Goal: Check status: Check status

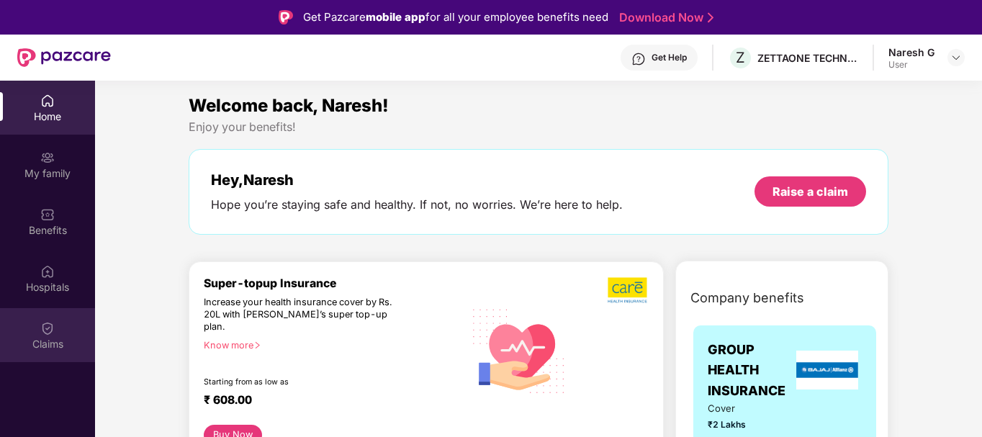
click at [59, 338] on div "Claims" at bounding box center [47, 344] width 95 height 14
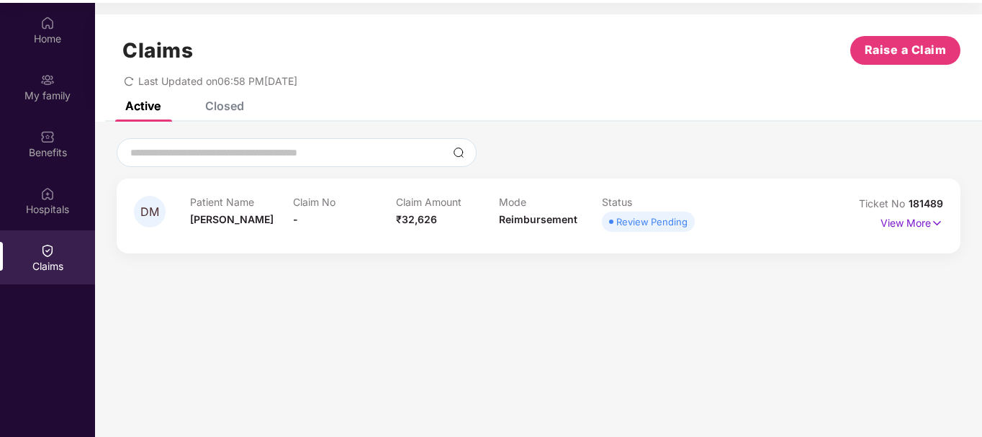
scroll to position [81, 0]
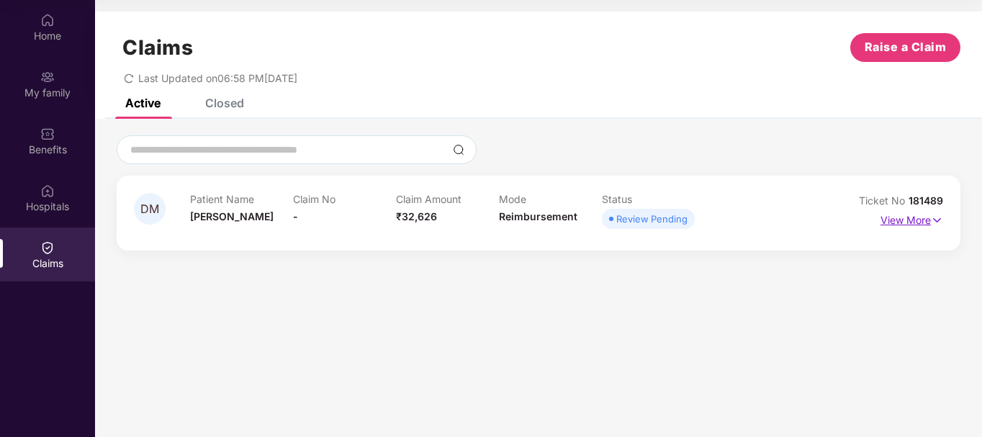
click at [904, 223] on p "View More" at bounding box center [912, 218] width 63 height 19
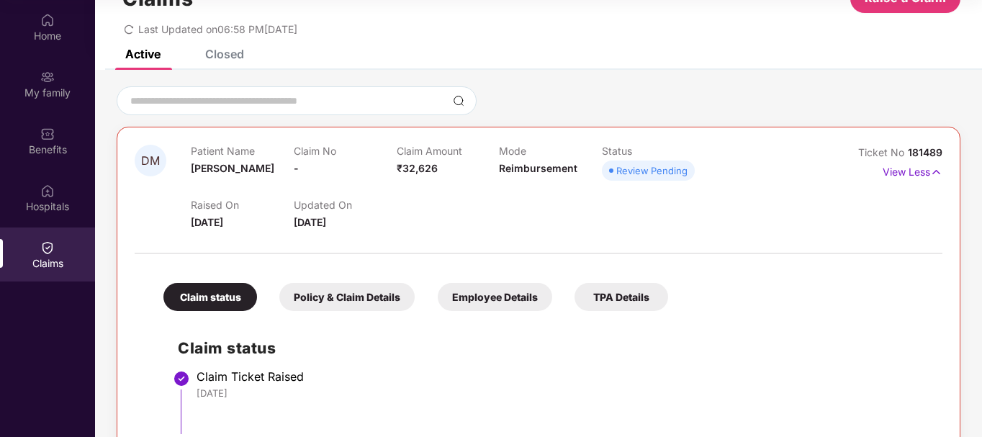
scroll to position [0, 0]
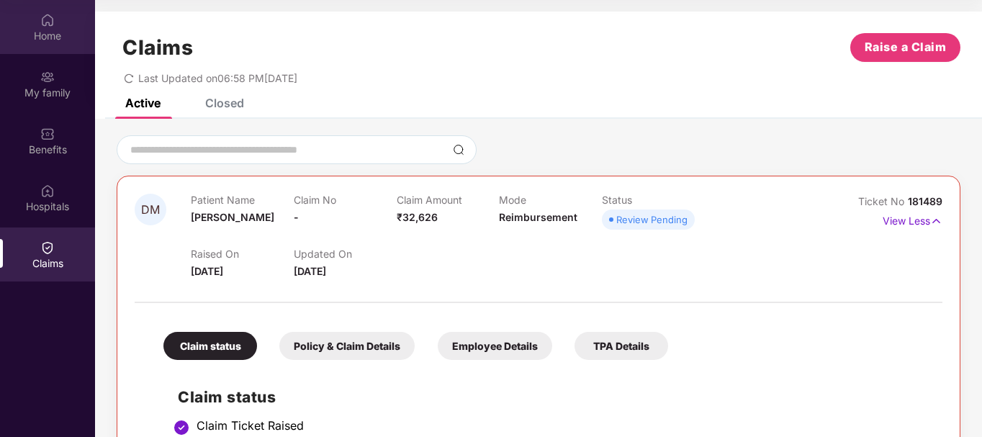
click at [40, 27] on div "Home" at bounding box center [47, 27] width 95 height 54
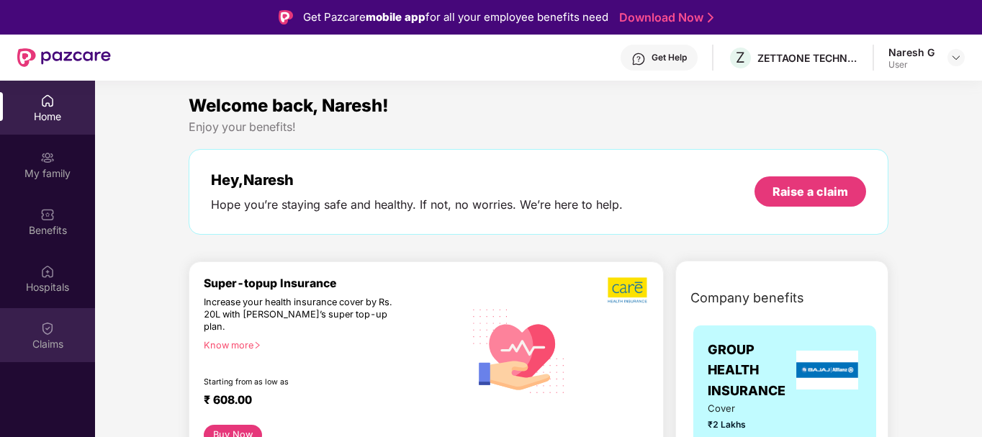
click at [57, 325] on div "Claims" at bounding box center [47, 335] width 95 height 54
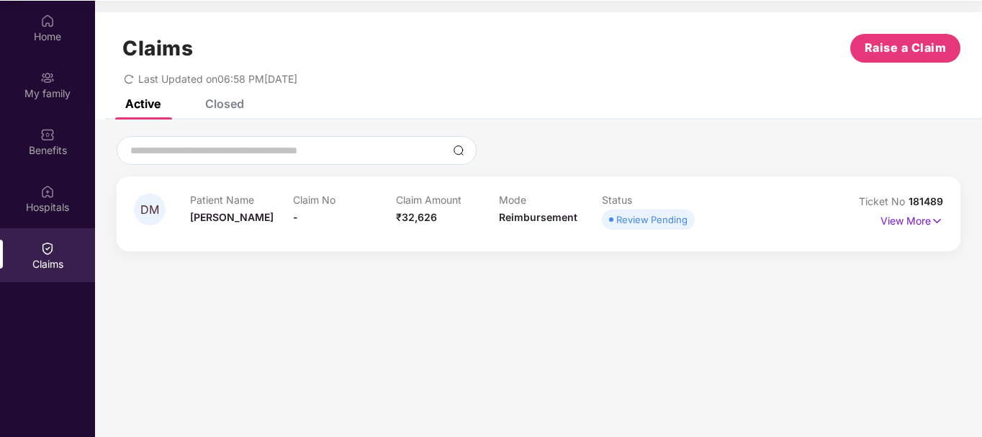
scroll to position [81, 0]
click at [905, 214] on p "View More" at bounding box center [912, 218] width 63 height 19
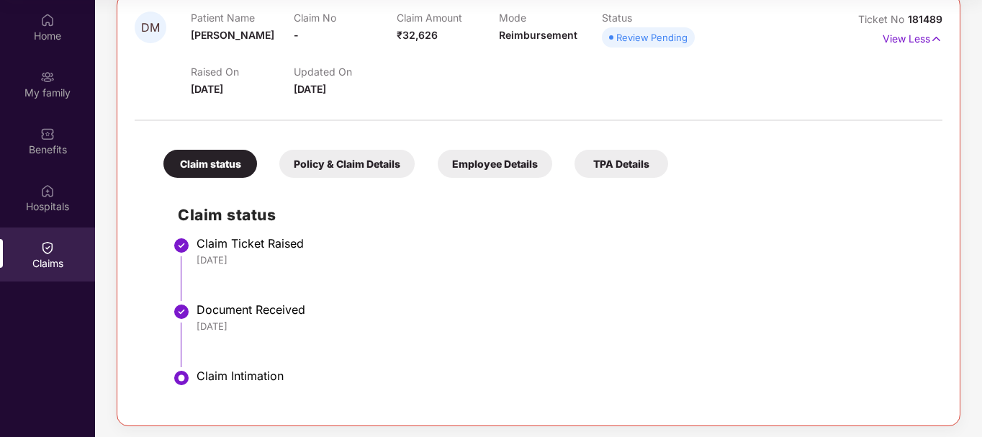
scroll to position [186, 0]
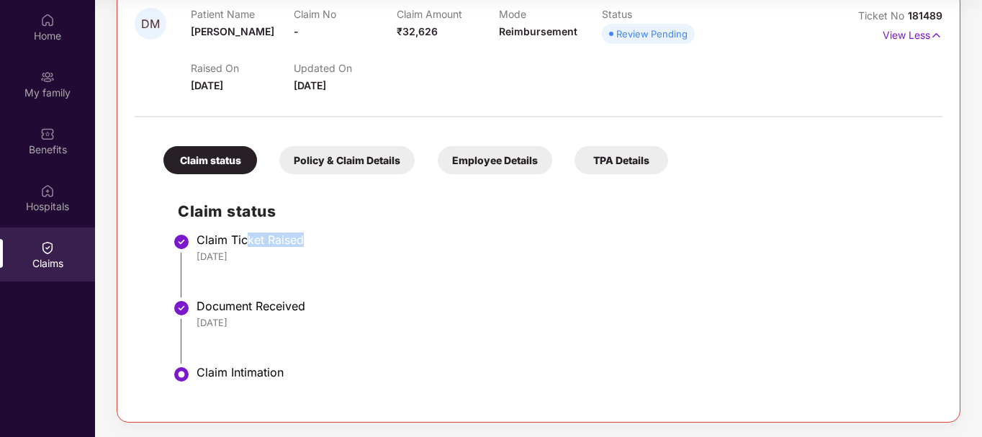
click at [322, 237] on div "Claim Ticket Raised" at bounding box center [563, 240] width 732 height 14
drag, startPoint x: 260, startPoint y: 312, endPoint x: 312, endPoint y: 308, distance: 52.0
click at [312, 308] on div "Document Received" at bounding box center [563, 306] width 732 height 14
drag, startPoint x: 204, startPoint y: 383, endPoint x: 306, endPoint y: 364, distance: 104.0
click at [306, 364] on ul "Claim Ticket Raised [DATE] Document Received [DATE] Claim Intimation" at bounding box center [553, 321] width 750 height 167
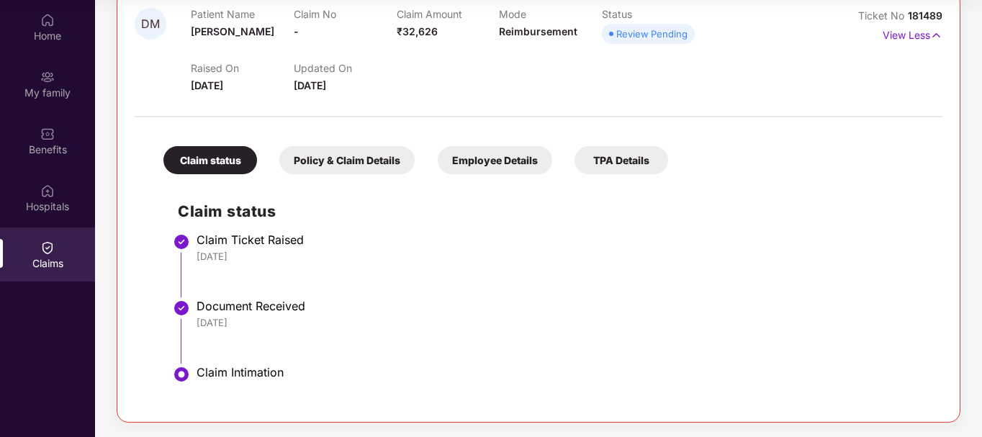
drag, startPoint x: 309, startPoint y: 368, endPoint x: 292, endPoint y: 382, distance: 22.0
click at [309, 369] on div "Claim Intimation" at bounding box center [563, 372] width 732 height 14
click at [278, 377] on div "Claim Intimation" at bounding box center [563, 372] width 732 height 14
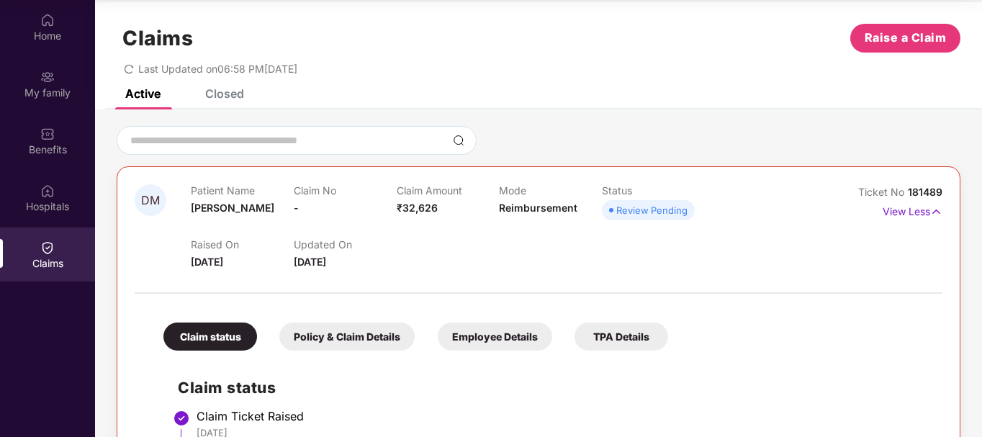
scroll to position [0, 0]
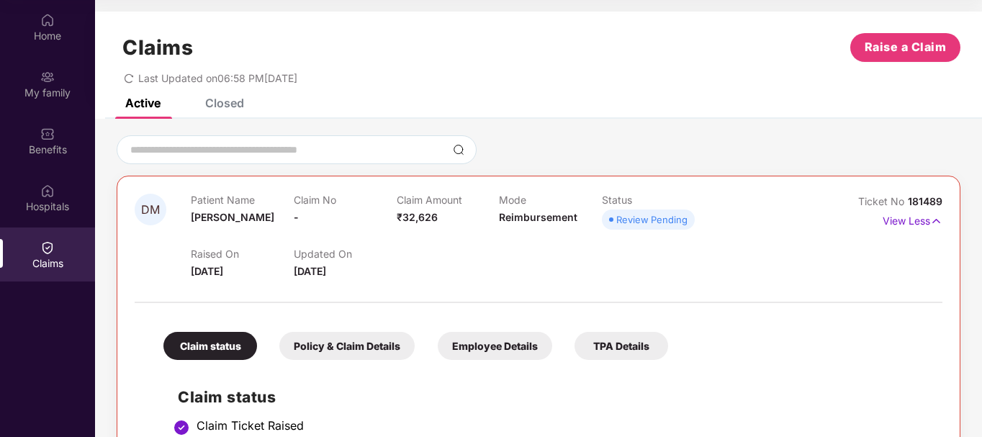
click at [126, 80] on icon "redo" at bounding box center [129, 78] width 10 height 10
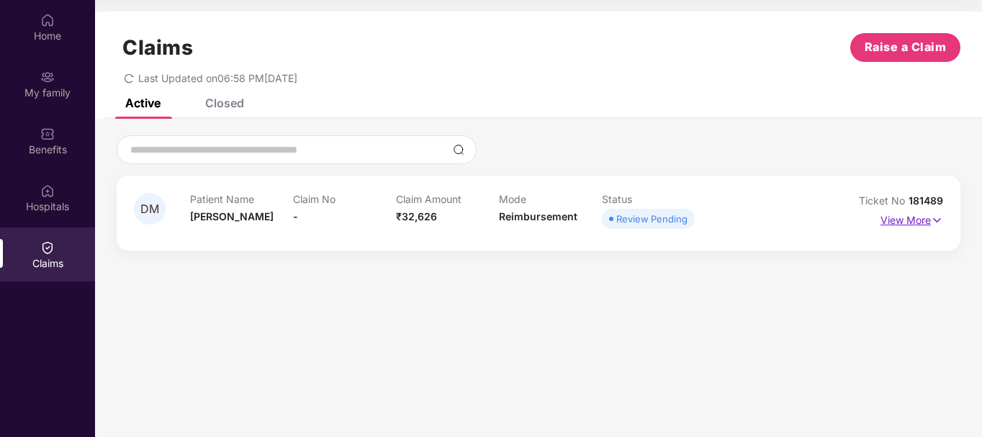
click at [909, 218] on p "View More" at bounding box center [912, 218] width 63 height 19
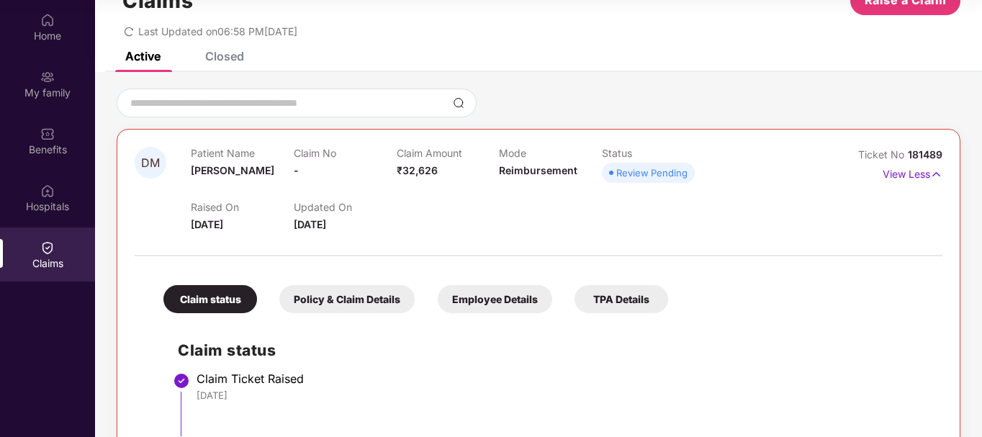
scroll to position [72, 0]
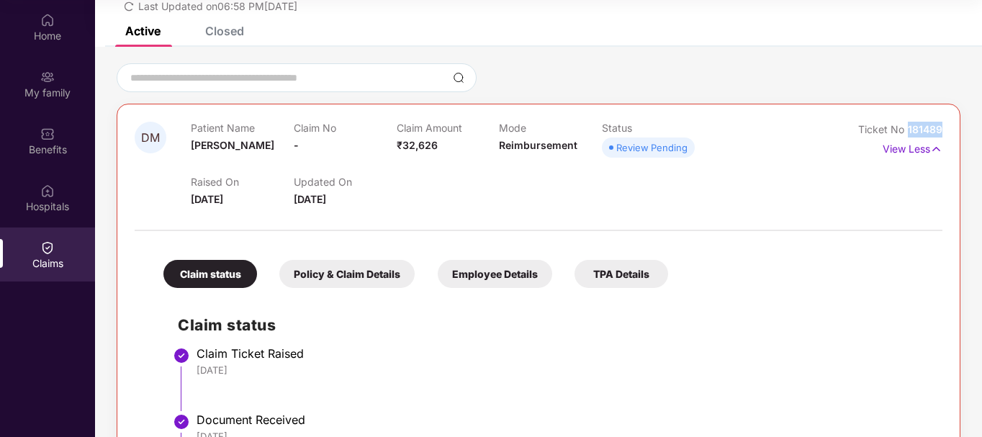
drag, startPoint x: 907, startPoint y: 127, endPoint x: 939, endPoint y: 130, distance: 32.5
click at [943, 126] on div "DM Patient Name [PERSON_NAME] Claim No - Claim Amount ₹32,626 Mode Reimbursemen…" at bounding box center [539, 320] width 844 height 433
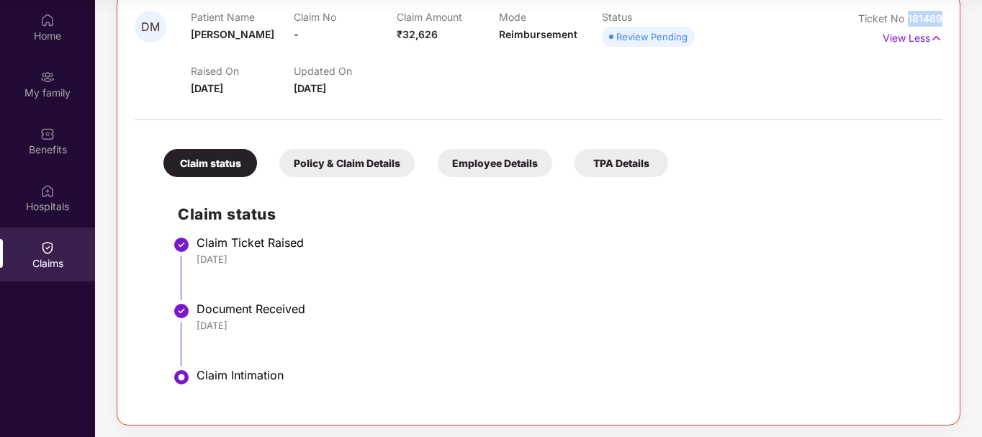
scroll to position [186, 0]
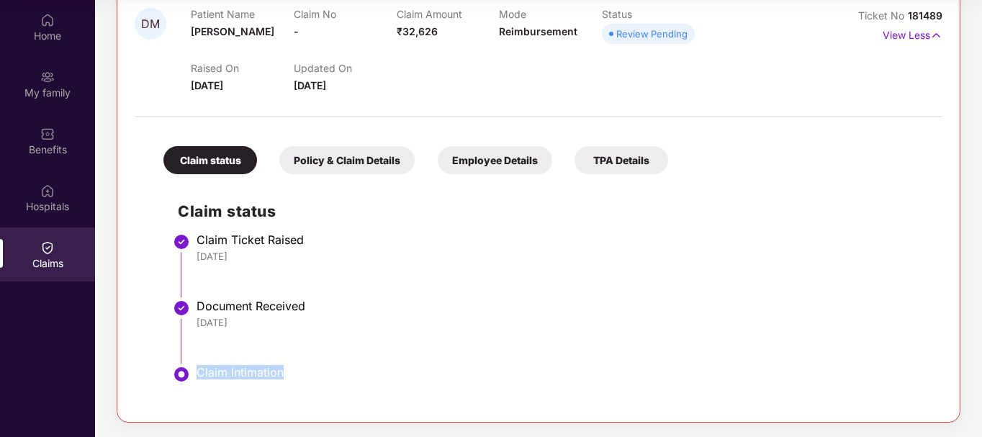
drag, startPoint x: 195, startPoint y: 372, endPoint x: 322, endPoint y: 378, distance: 126.9
click at [322, 378] on li "Claim Intimation" at bounding box center [553, 387] width 750 height 35
click at [246, 310] on div "Document Received" at bounding box center [563, 306] width 732 height 14
drag, startPoint x: 192, startPoint y: 304, endPoint x: 326, endPoint y: 305, distance: 134.0
click at [326, 305] on li "Document Received [DATE]" at bounding box center [553, 337] width 750 height 66
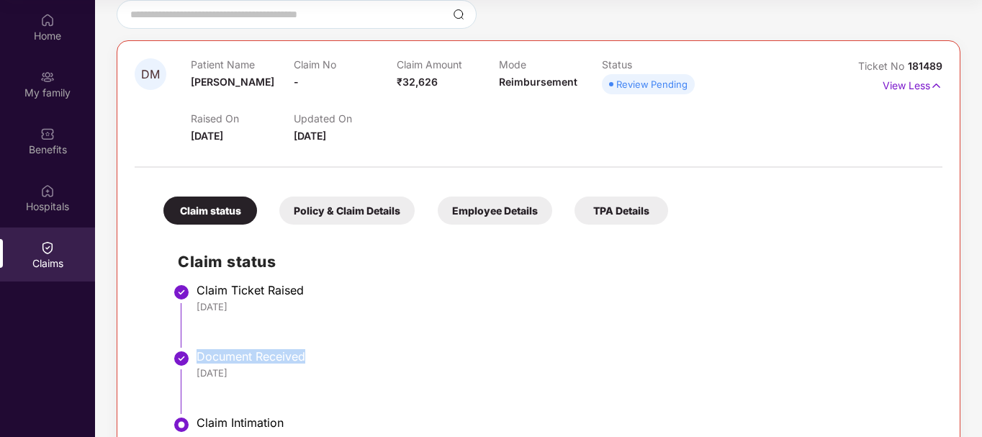
scroll to position [114, 0]
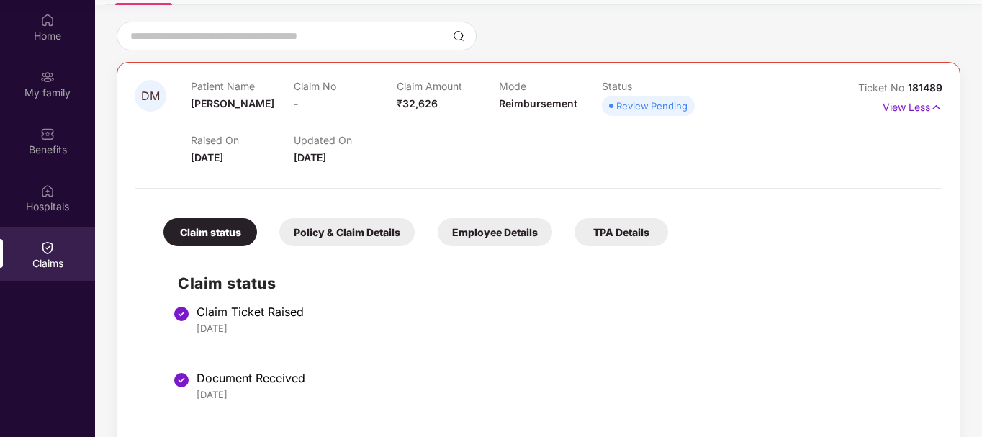
click at [637, 110] on div "Review Pending" at bounding box center [652, 106] width 71 height 14
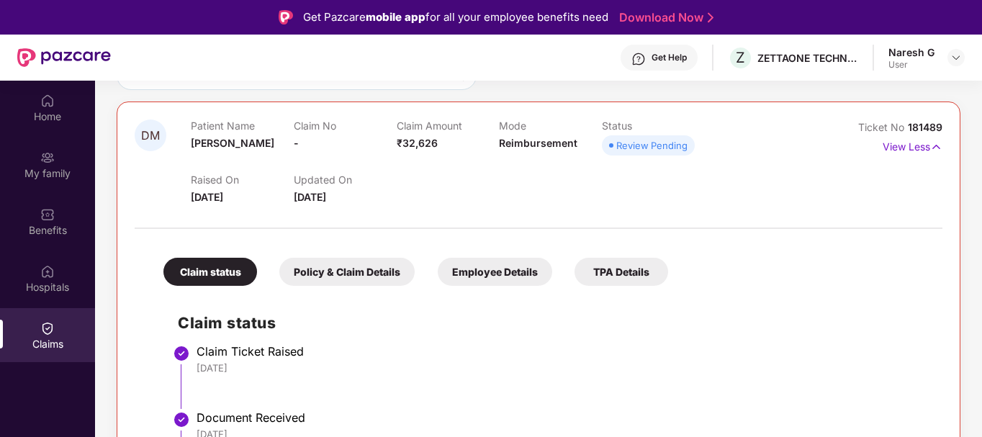
scroll to position [186, 0]
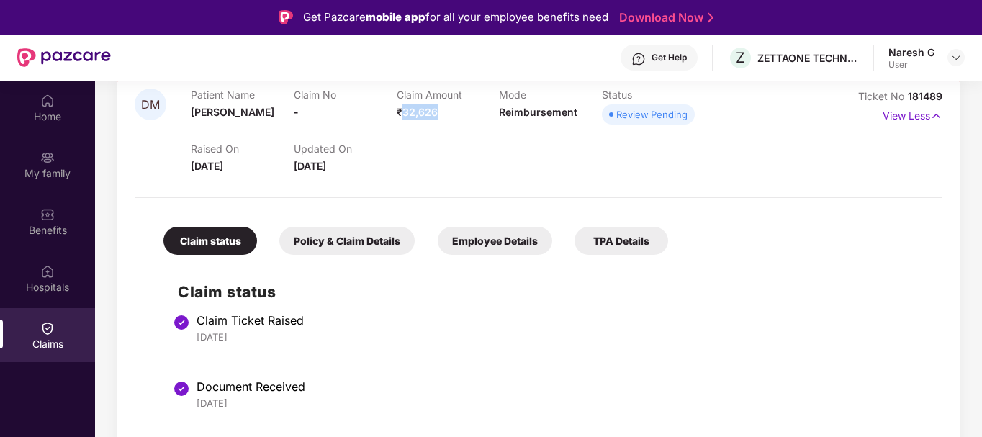
drag, startPoint x: 404, startPoint y: 112, endPoint x: 446, endPoint y: 114, distance: 41.8
click at [446, 114] on div "Claim Amount ₹32,626" at bounding box center [448, 109] width 103 height 40
click at [410, 179] on div at bounding box center [539, 190] width 808 height 30
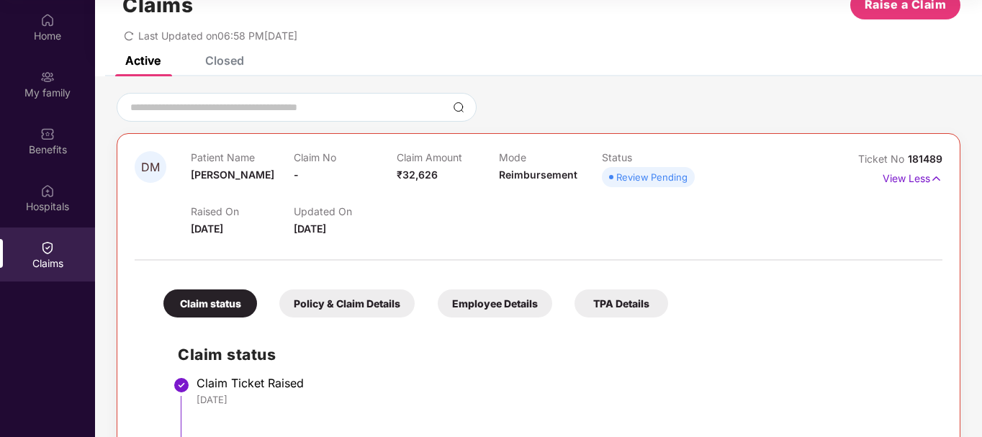
scroll to position [42, 0]
click at [223, 65] on div "Closed" at bounding box center [224, 61] width 39 height 14
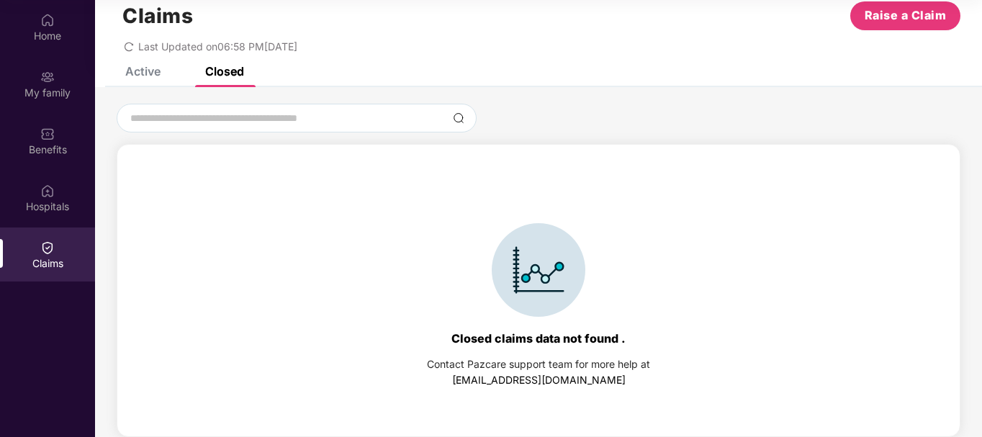
click at [158, 74] on div "Active" at bounding box center [142, 71] width 35 height 14
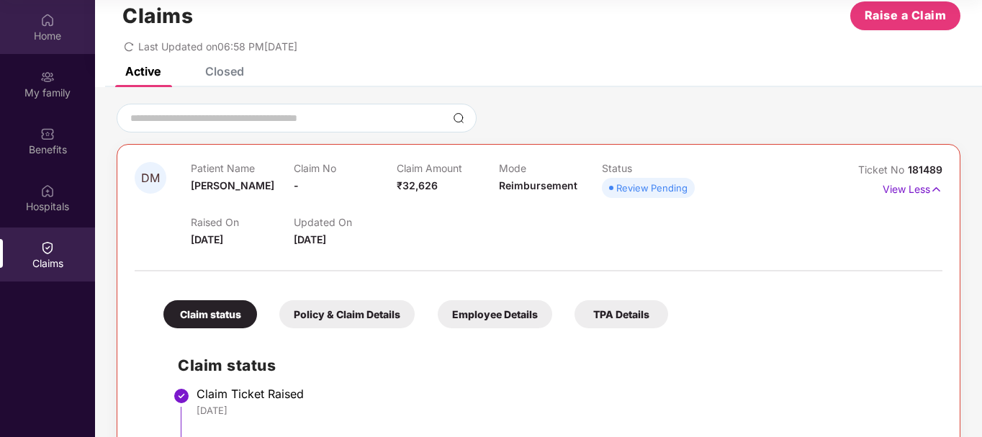
click at [45, 27] on div "Home" at bounding box center [47, 27] width 95 height 54
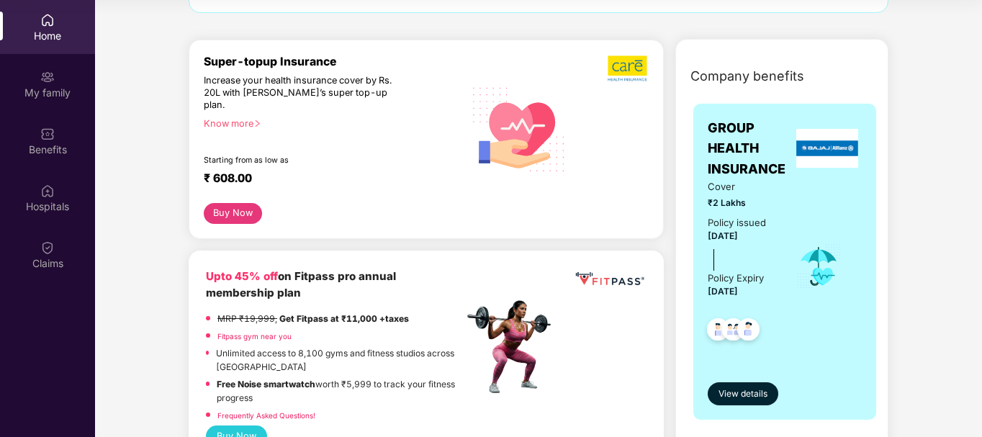
scroll to position [144, 0]
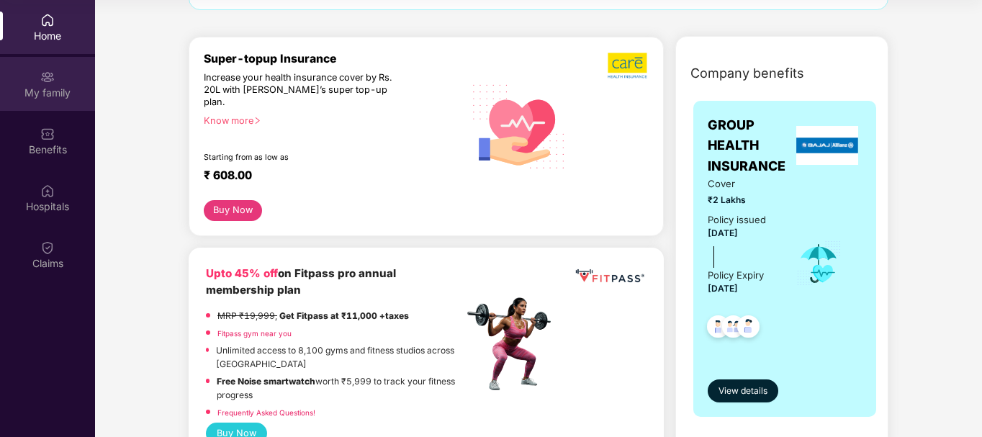
click at [60, 89] on div "My family" at bounding box center [47, 93] width 95 height 14
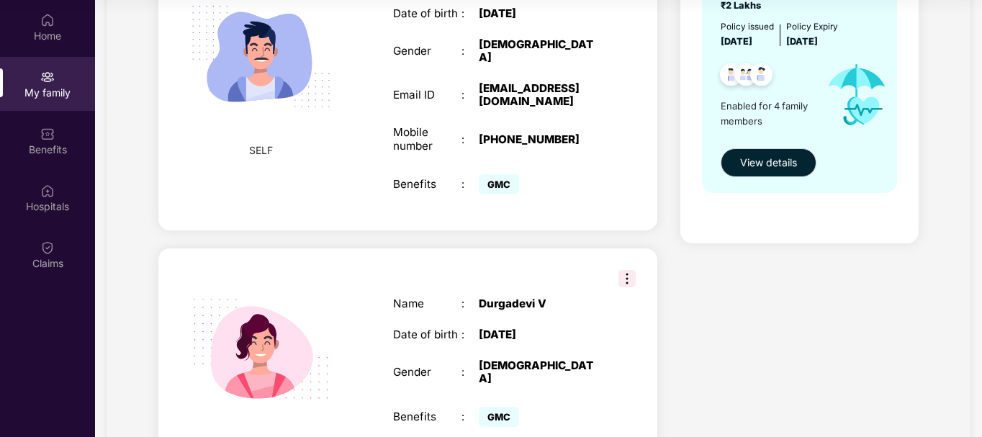
scroll to position [216, 0]
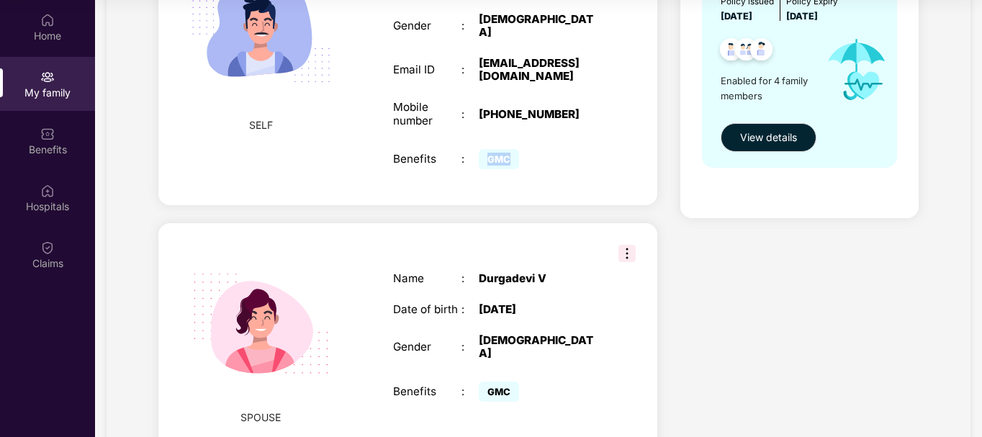
drag, startPoint x: 488, startPoint y: 146, endPoint x: 524, endPoint y: 143, distance: 36.8
click at [524, 153] on div "GMC" at bounding box center [504, 159] width 51 height 13
click at [631, 245] on img at bounding box center [627, 253] width 17 height 17
click at [508, 277] on div "Durgadevi V" at bounding box center [539, 278] width 120 height 13
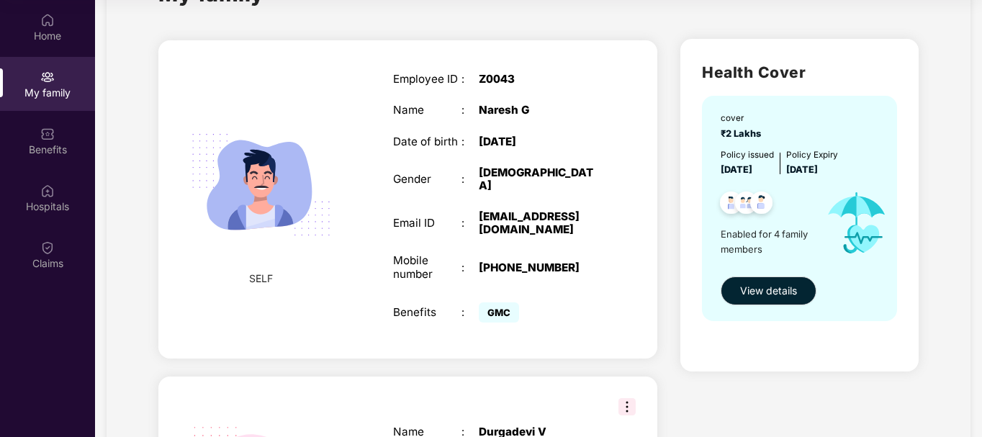
scroll to position [57, 0]
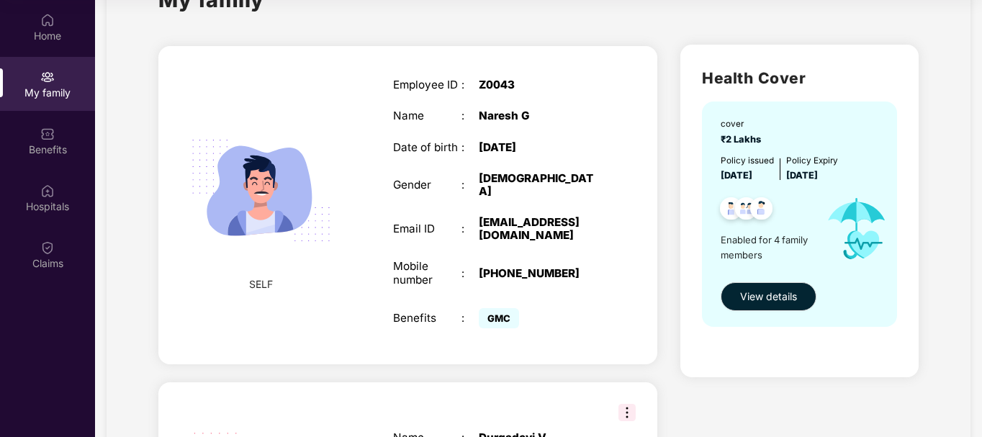
click at [263, 197] on img at bounding box center [261, 190] width 172 height 172
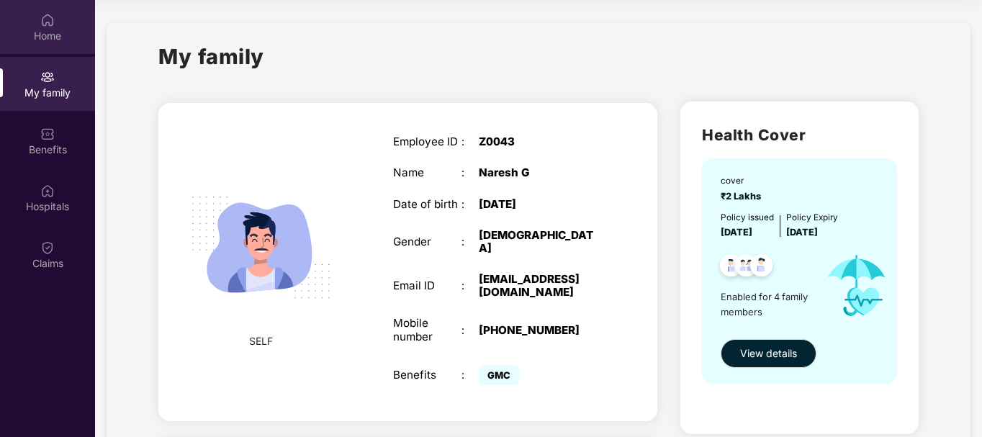
click at [46, 42] on div "Home" at bounding box center [47, 36] width 95 height 14
